Goal: Entertainment & Leisure: Consume media (video, audio)

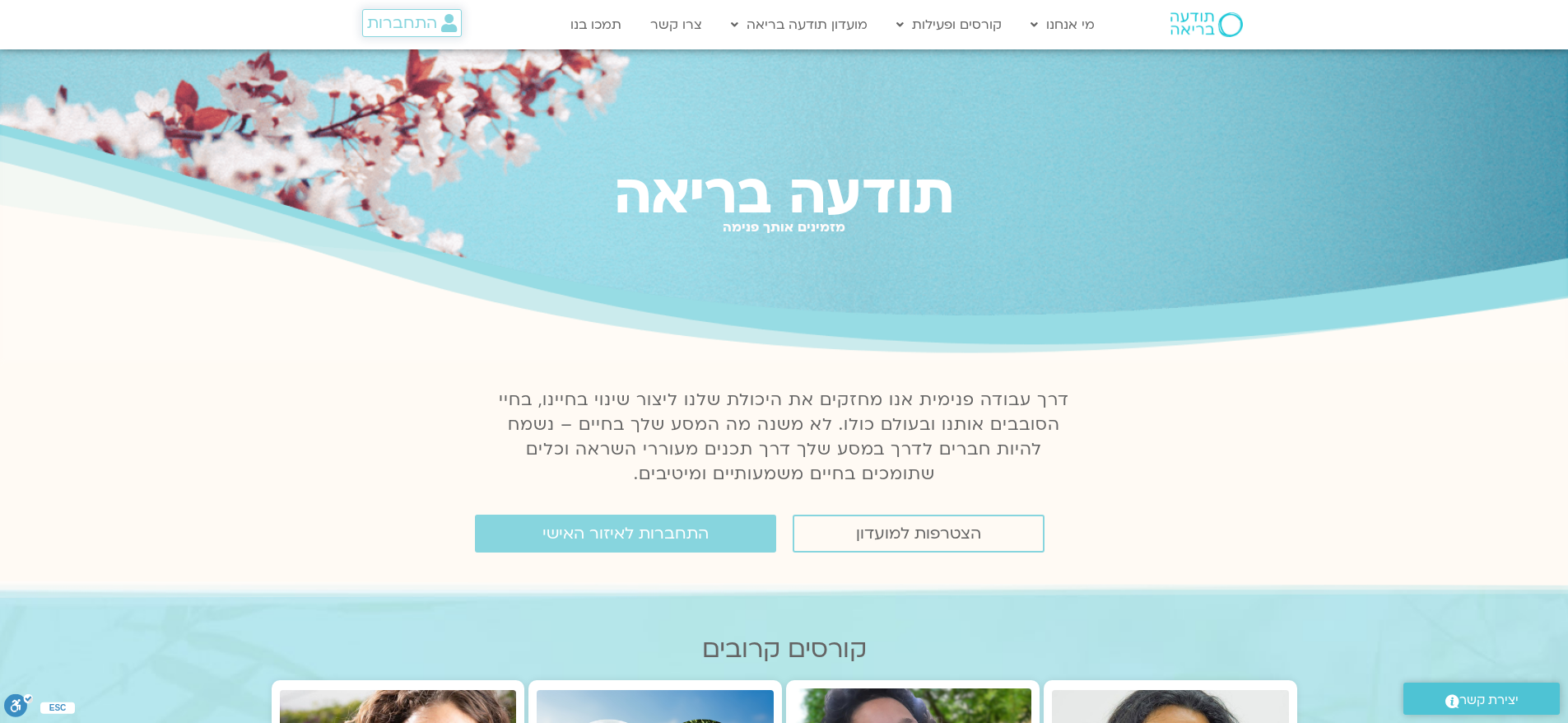
click at [406, 23] on span "התחברות" at bounding box center [401, 22] width 70 height 18
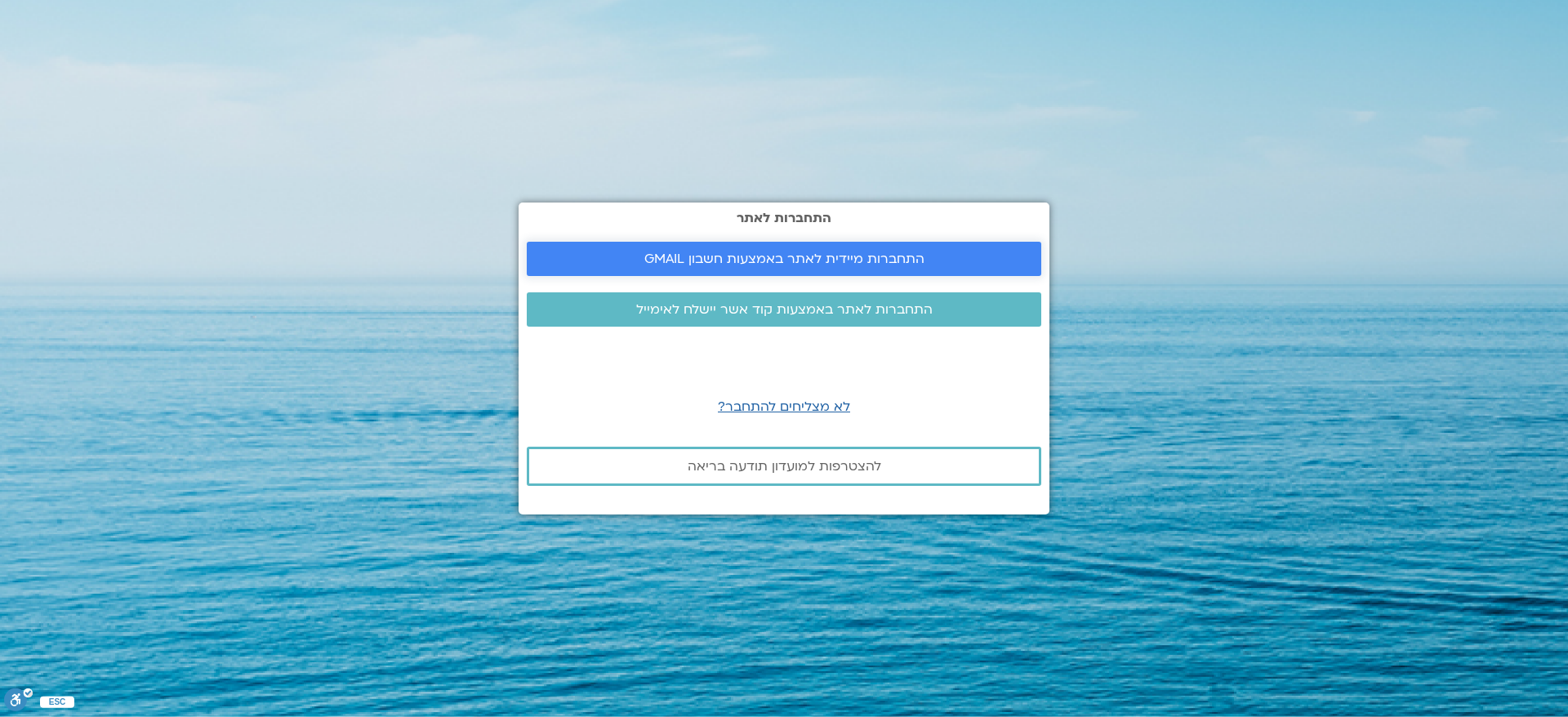
click at [775, 264] on span "התחברות מיידית לאתר באמצעות חשבון GMAIL" at bounding box center [784, 258] width 280 height 15
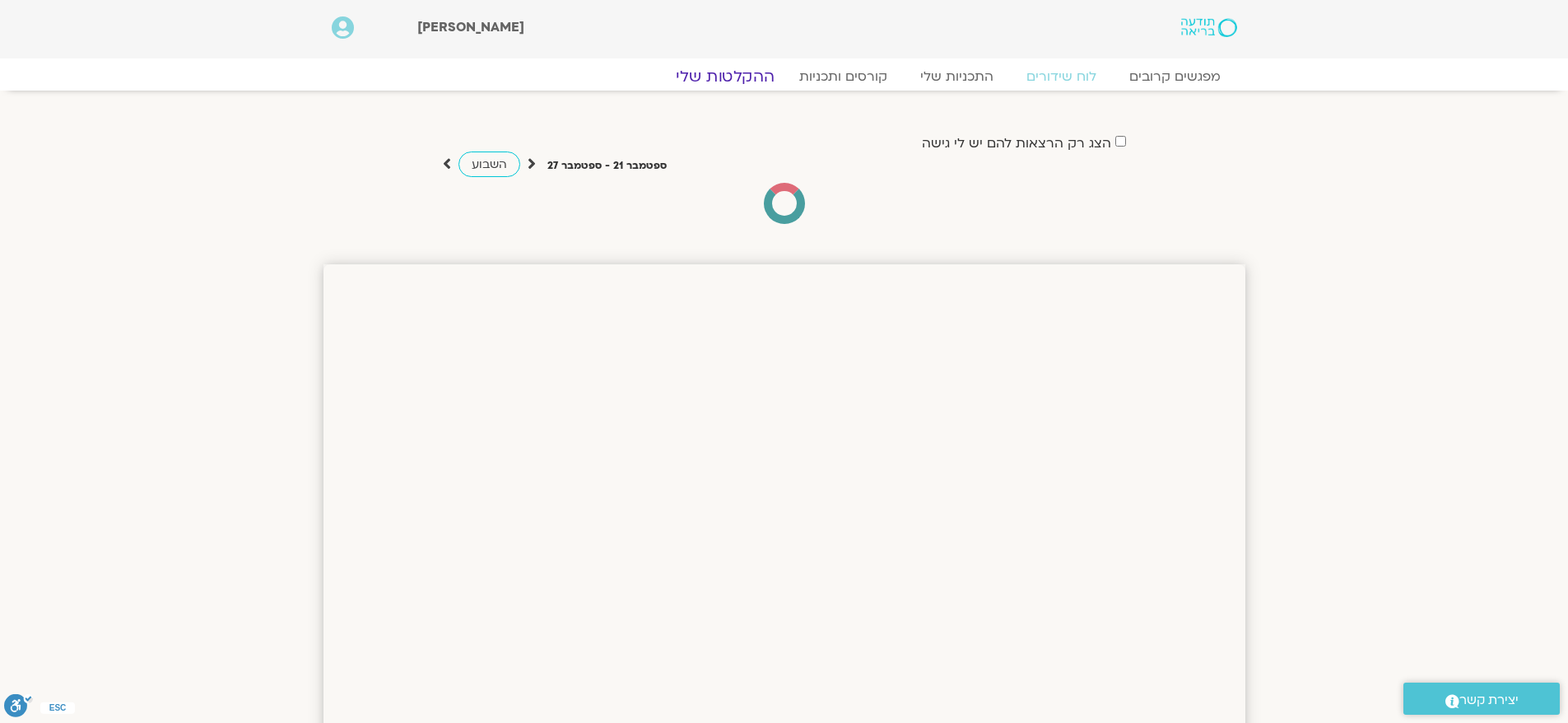
click at [728, 77] on link "ההקלטות שלי" at bounding box center [725, 76] width 138 height 20
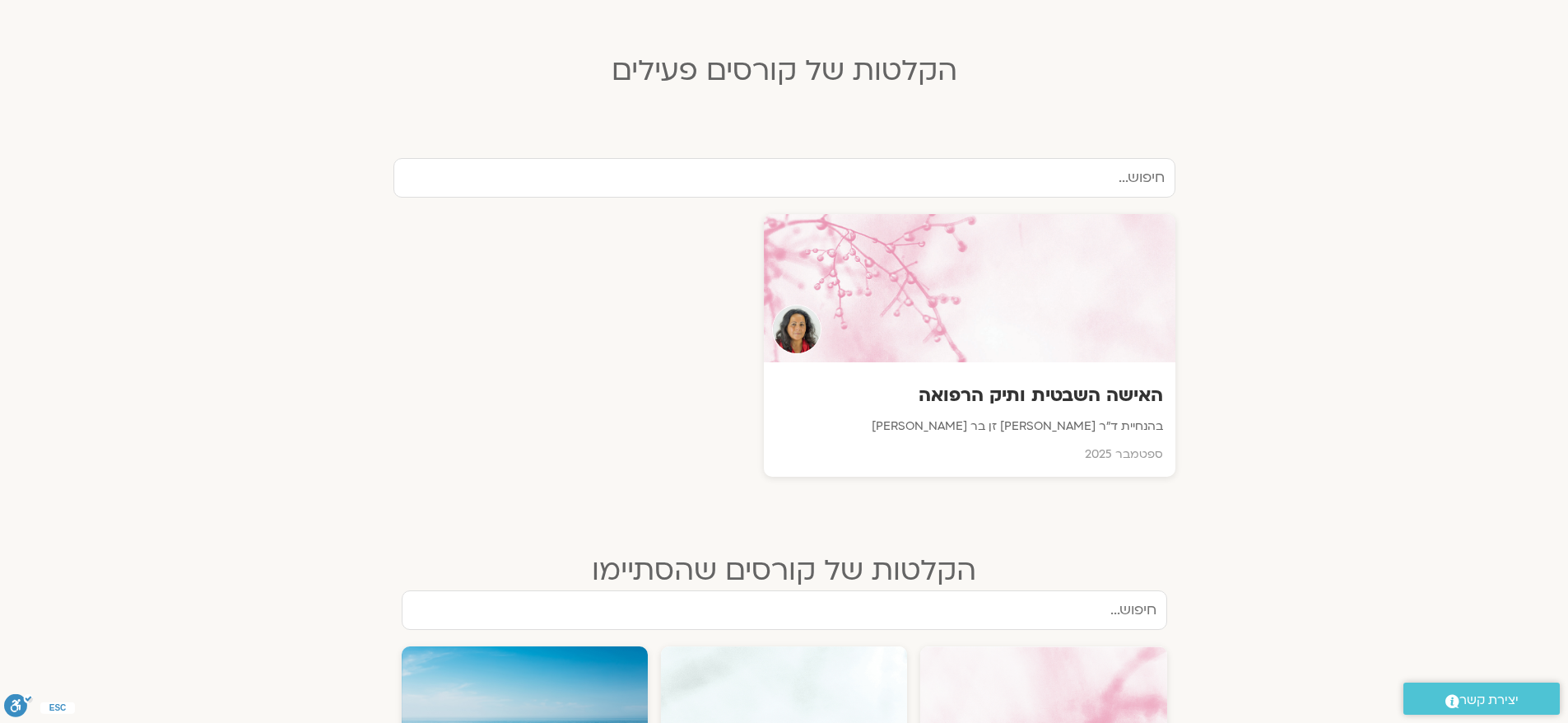
scroll to position [658, 0]
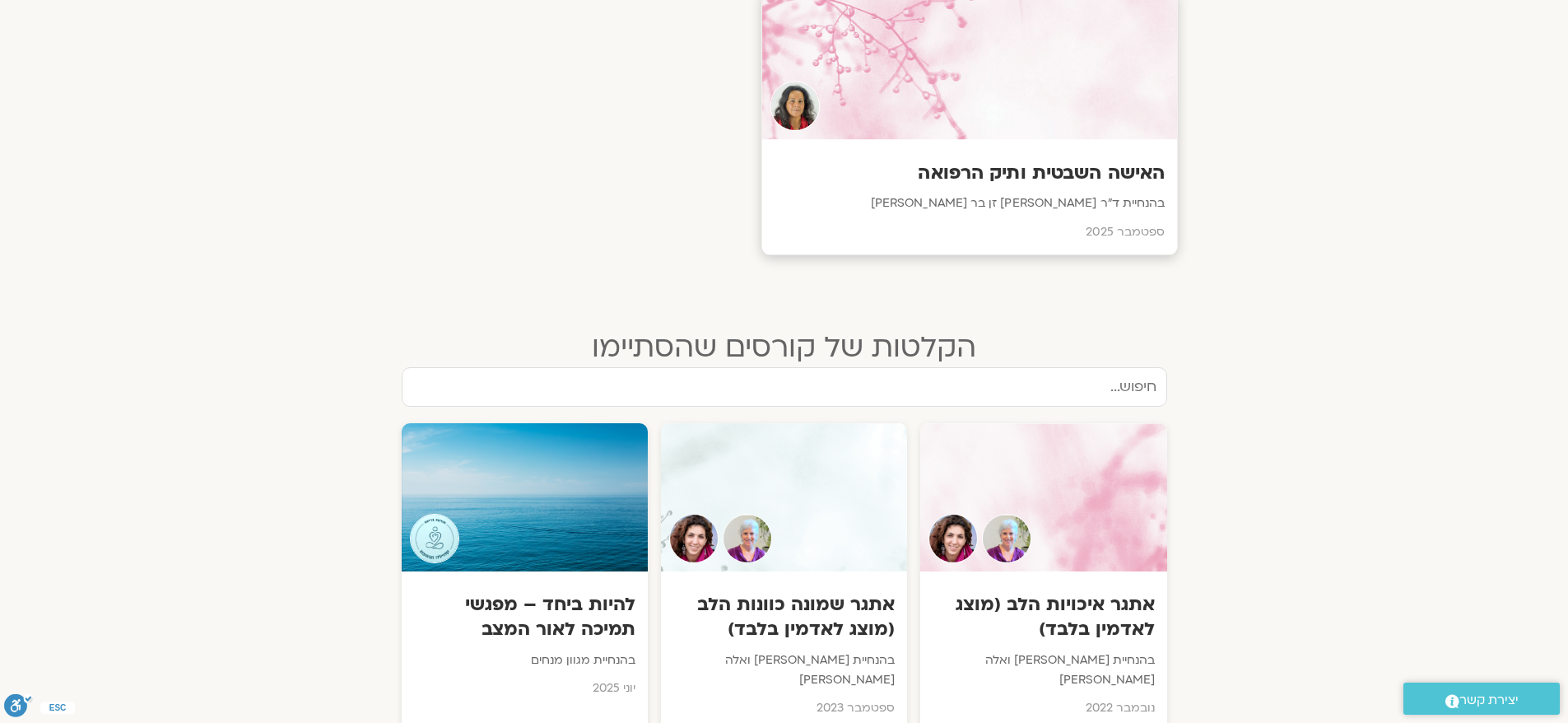
click at [870, 202] on p "בהנחיית ד״ר צילה זן בר צור" at bounding box center [969, 204] width 391 height 21
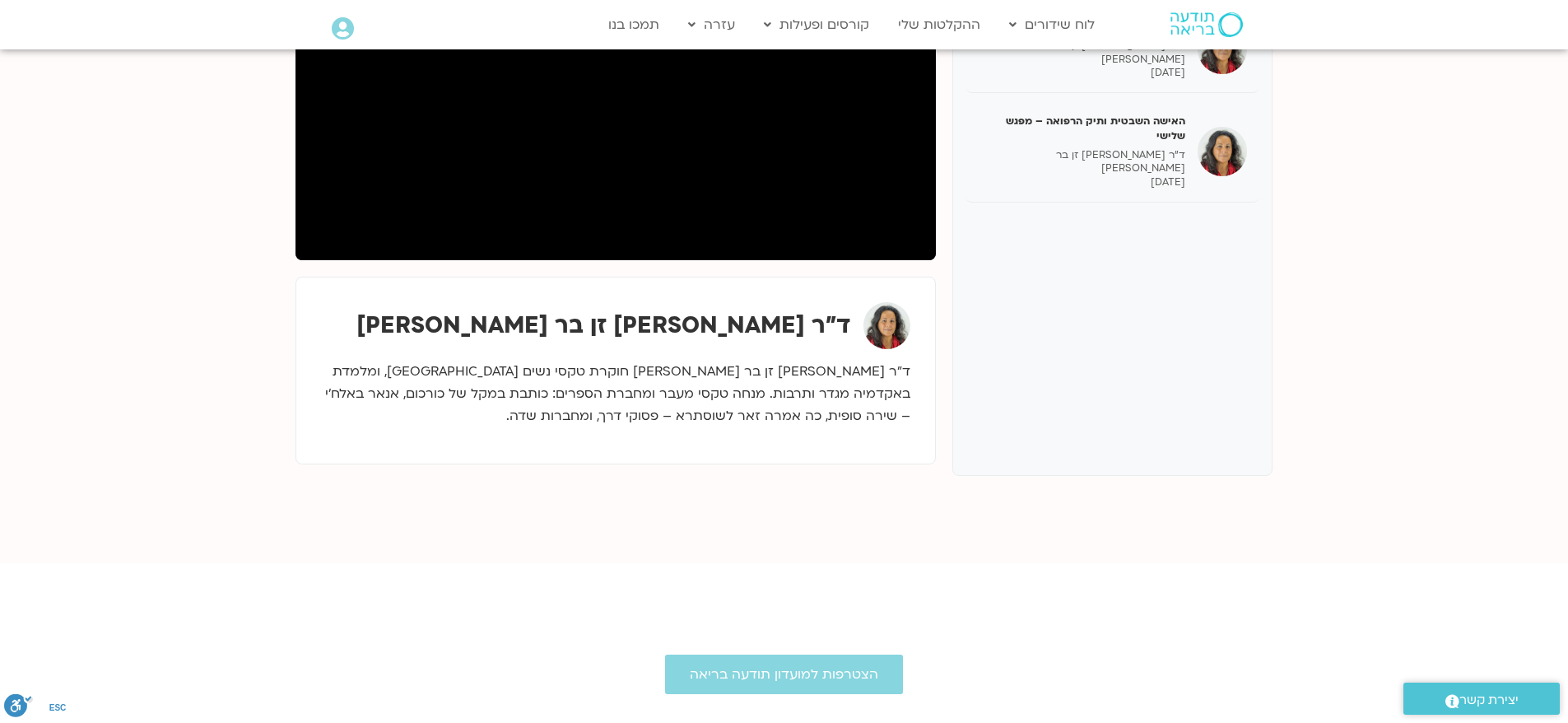
scroll to position [359, 0]
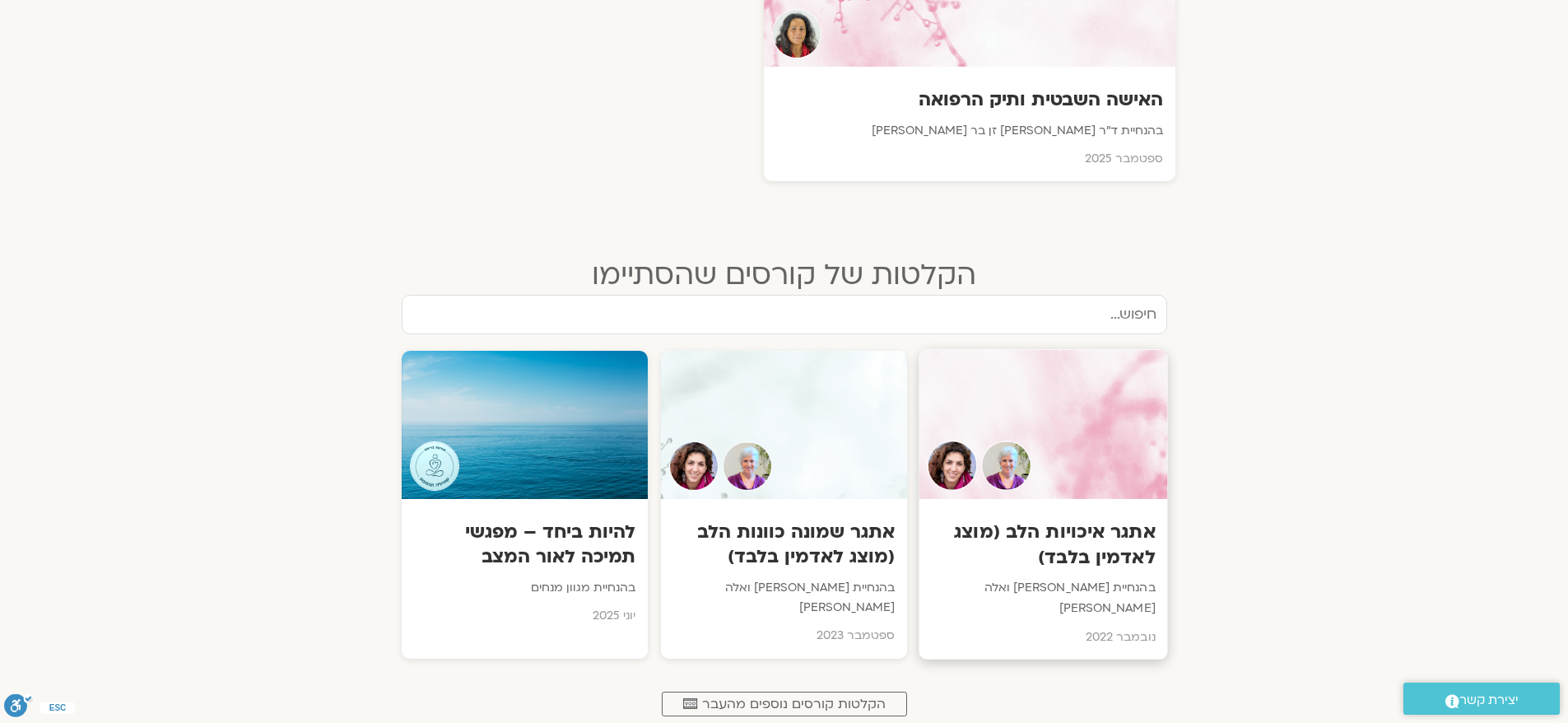
scroll to position [823, 0]
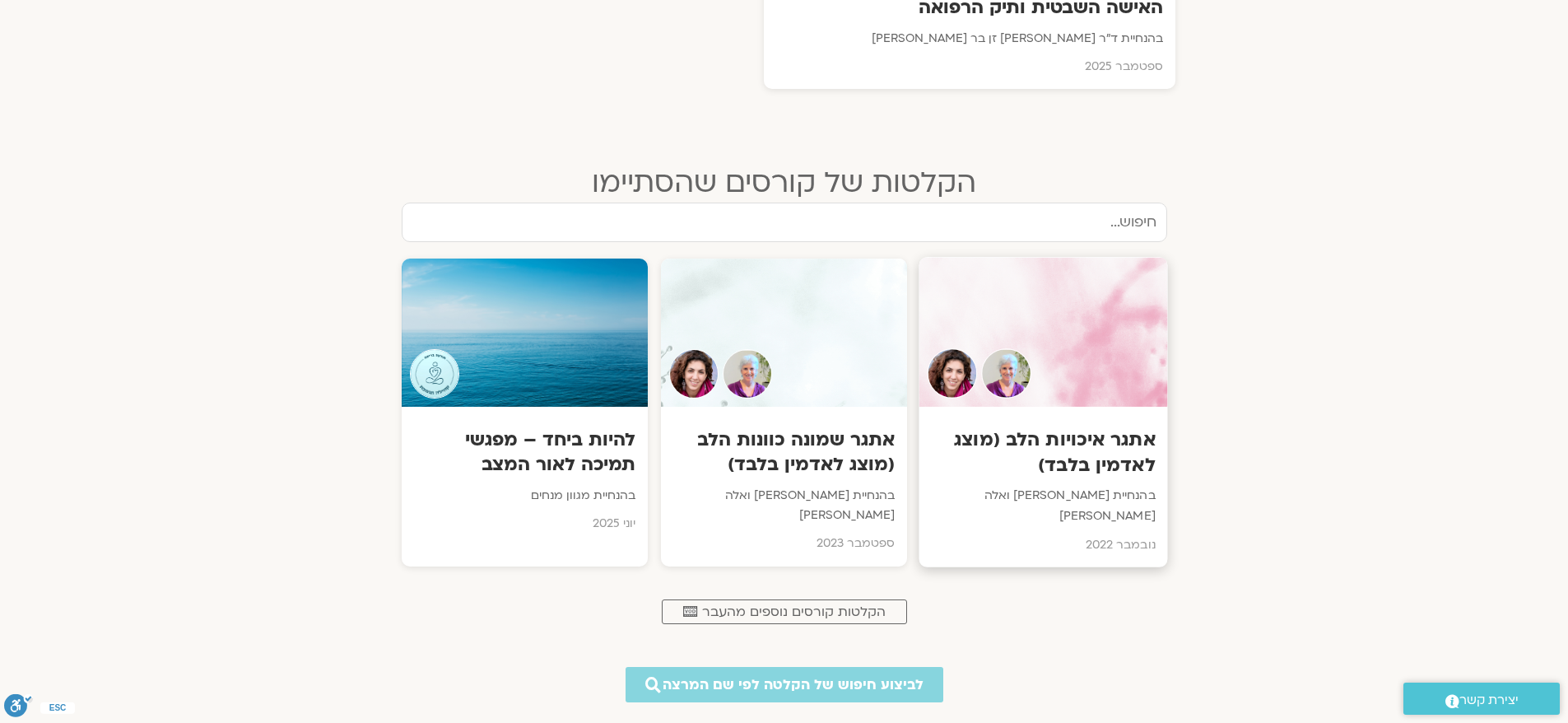
click at [1085, 440] on h3 "אתגר איכויות הלב (מוצג לאדמין בלבד)" at bounding box center [1043, 452] width 224 height 50
